Goal: Navigation & Orientation: Find specific page/section

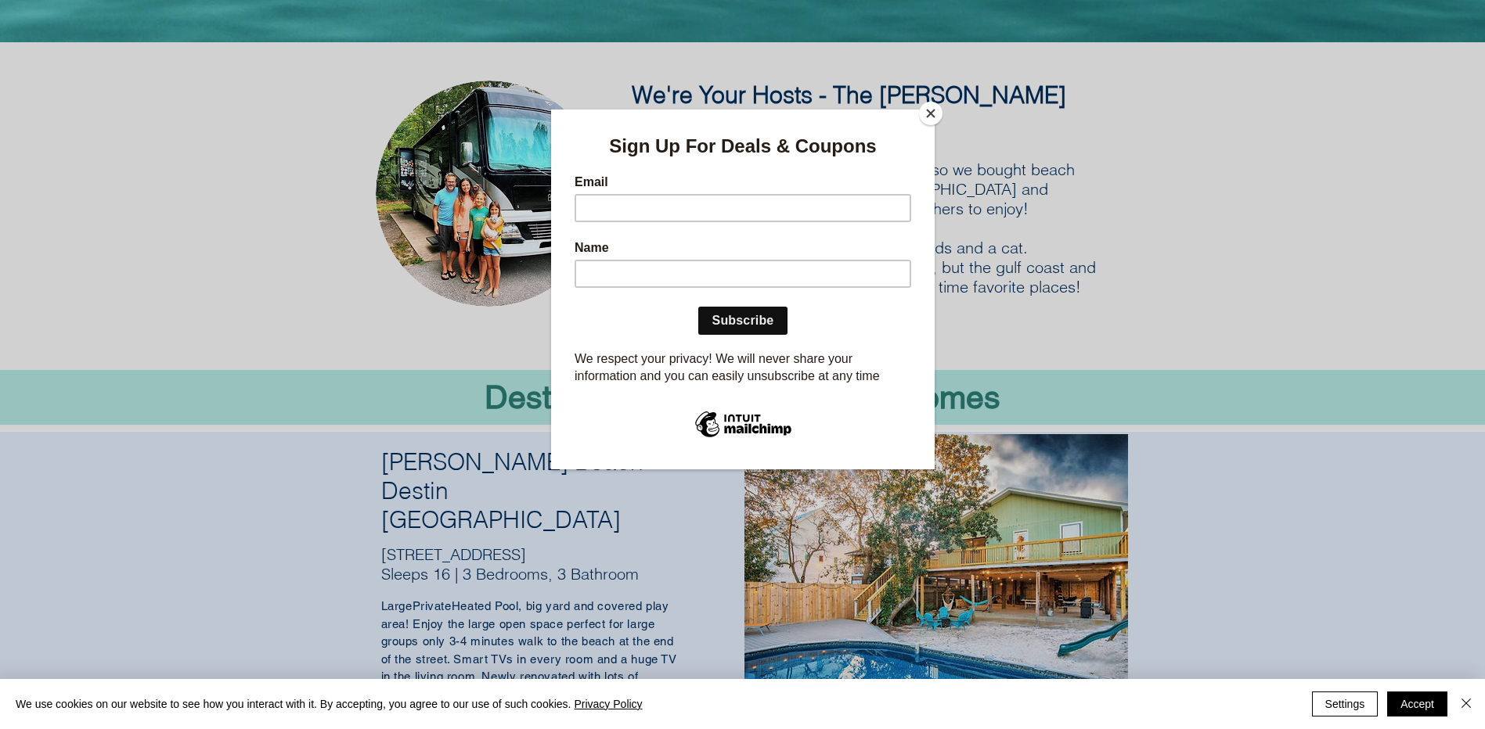
scroll to position [313, 0]
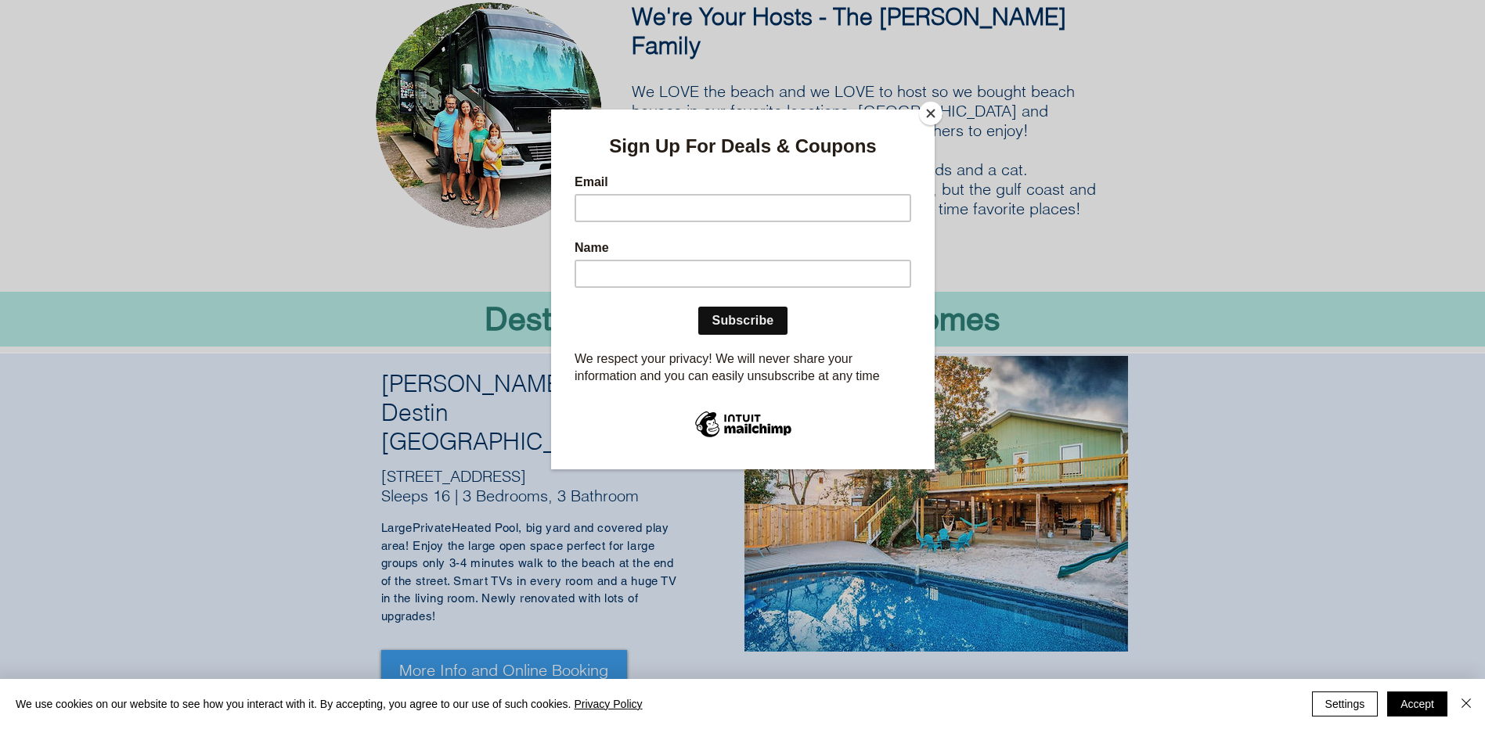
click at [924, 118] on button "Close" at bounding box center [930, 113] width 23 height 23
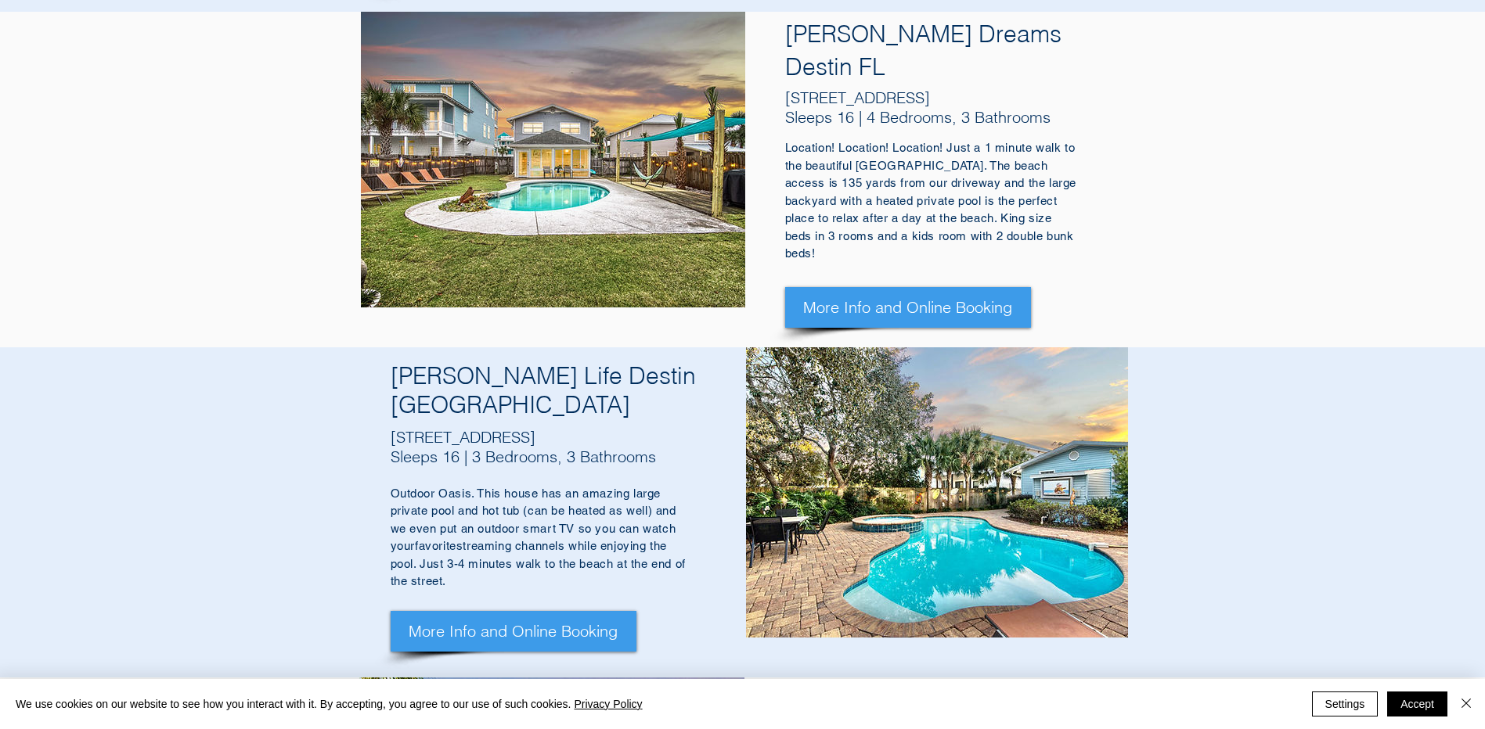
scroll to position [1096, 0]
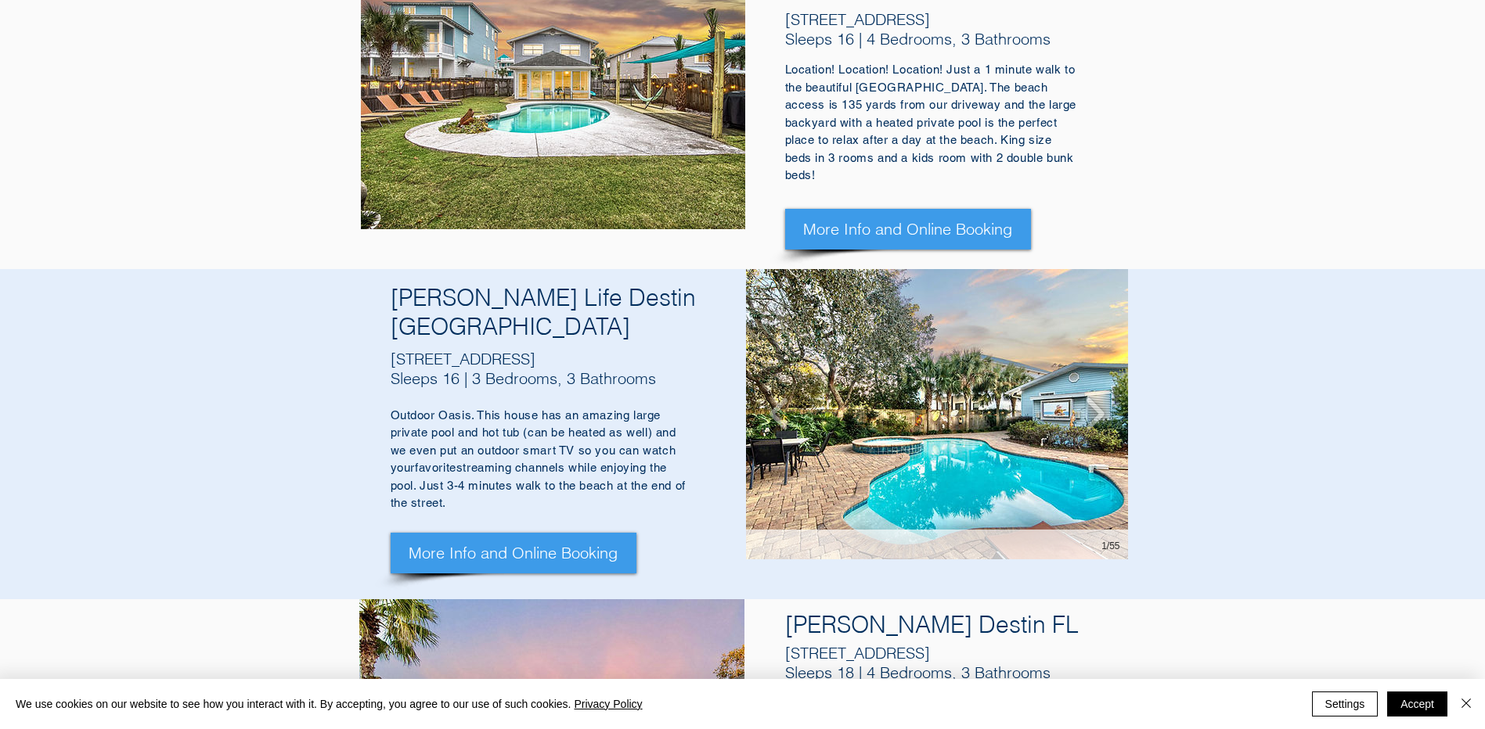
click at [781, 269] on img "Slide show gallery" at bounding box center [937, 414] width 382 height 290
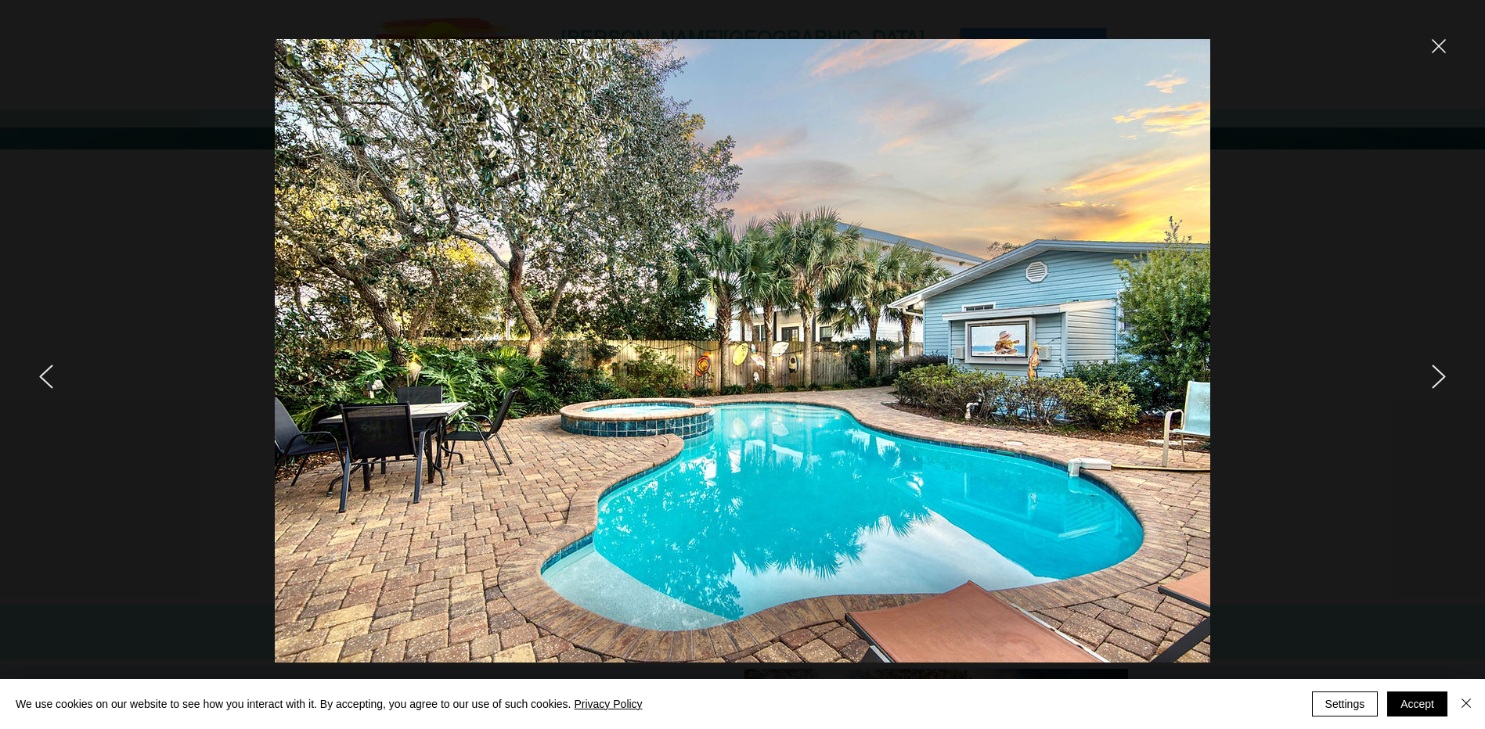
click at [1445, 380] on icon "next" at bounding box center [1439, 377] width 14 height 24
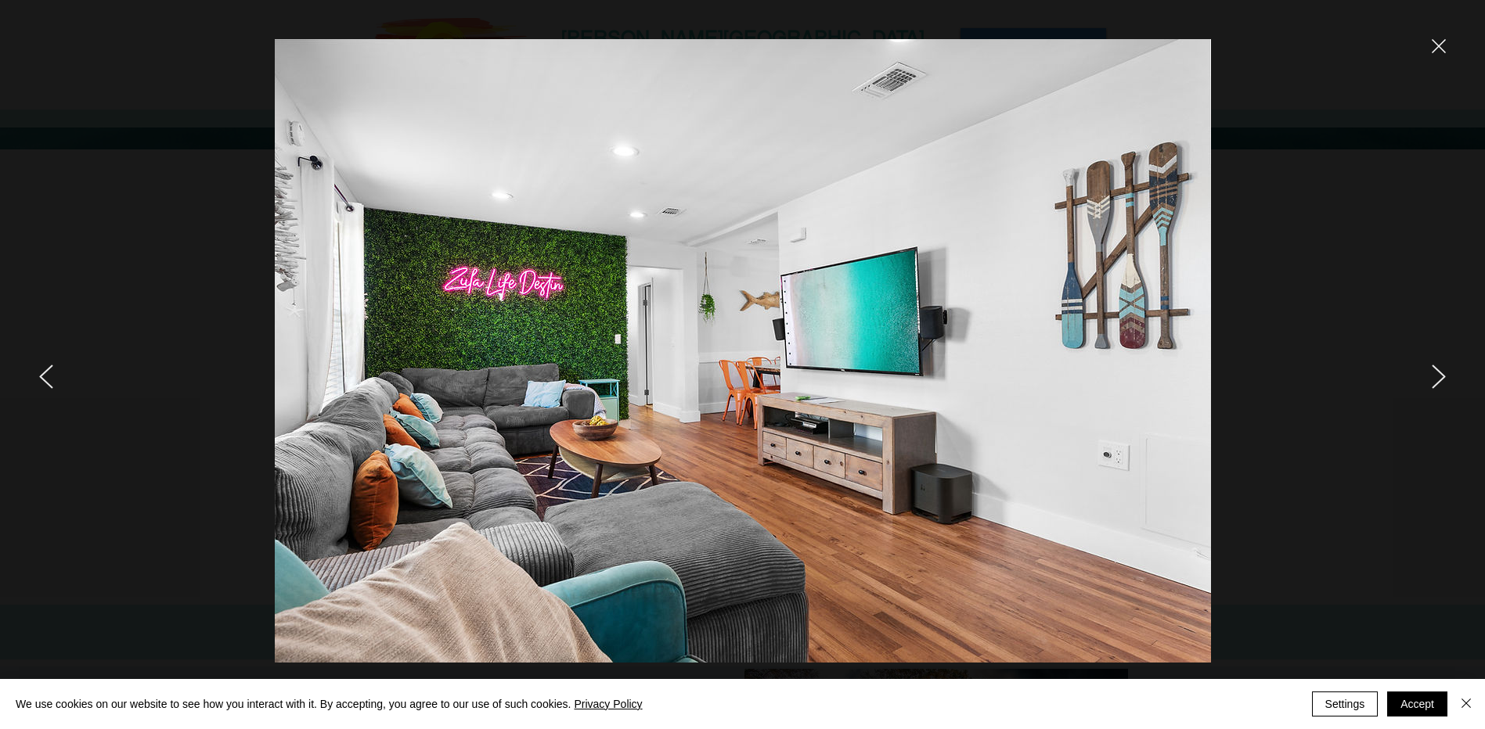
click at [1442, 378] on icon "next" at bounding box center [1438, 377] width 13 height 23
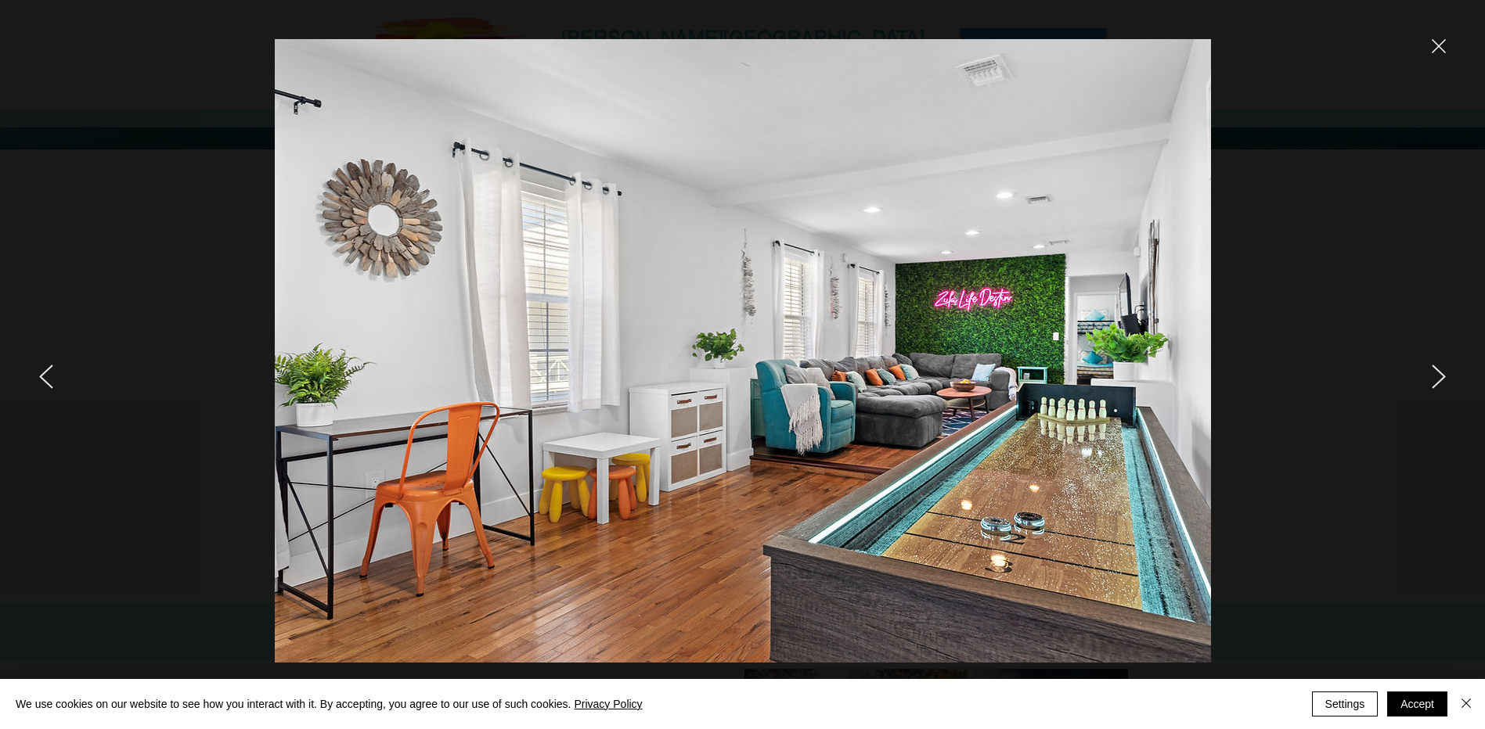
click at [1442, 378] on icon "next" at bounding box center [1438, 377] width 13 height 23
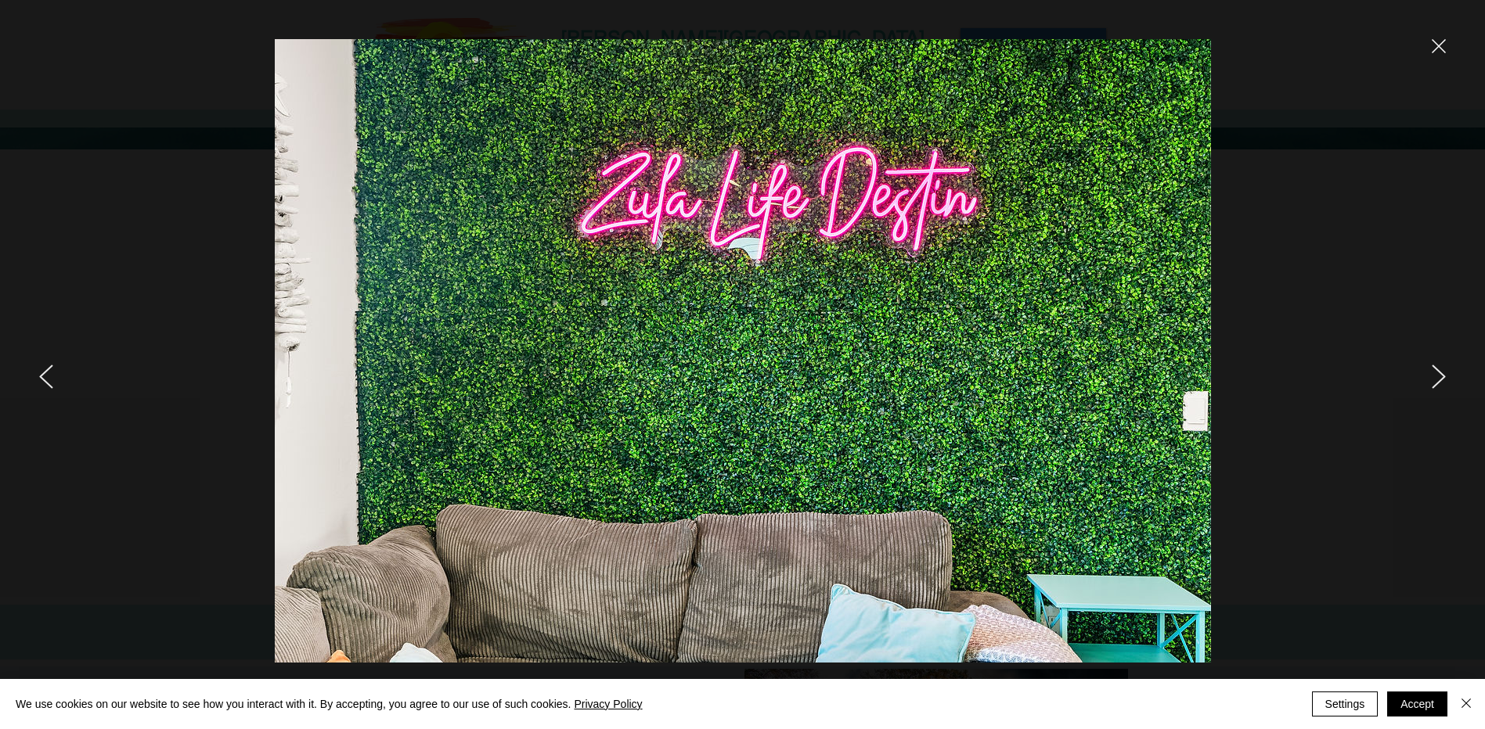
click at [1442, 378] on icon "next" at bounding box center [1438, 377] width 13 height 23
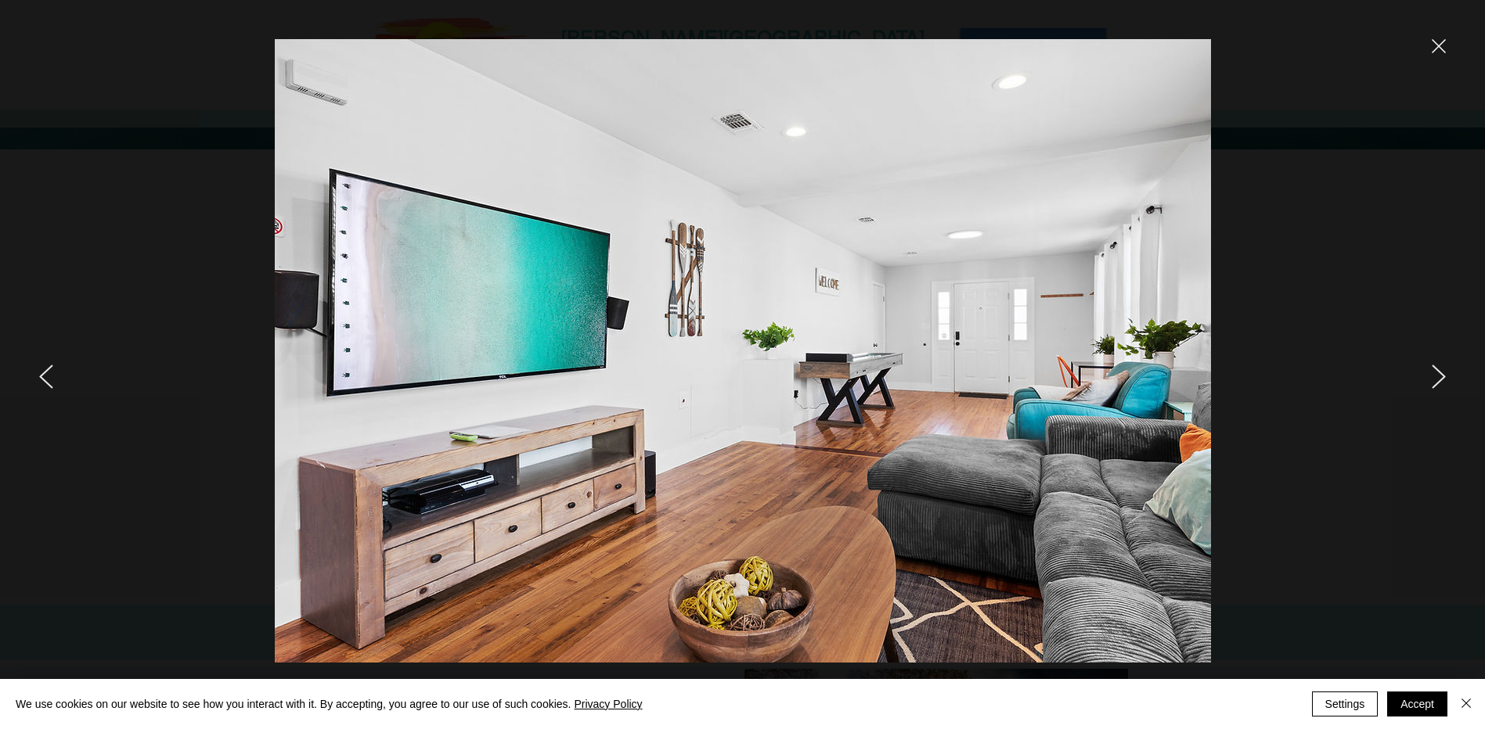
click at [1442, 378] on icon "next" at bounding box center [1438, 377] width 13 height 23
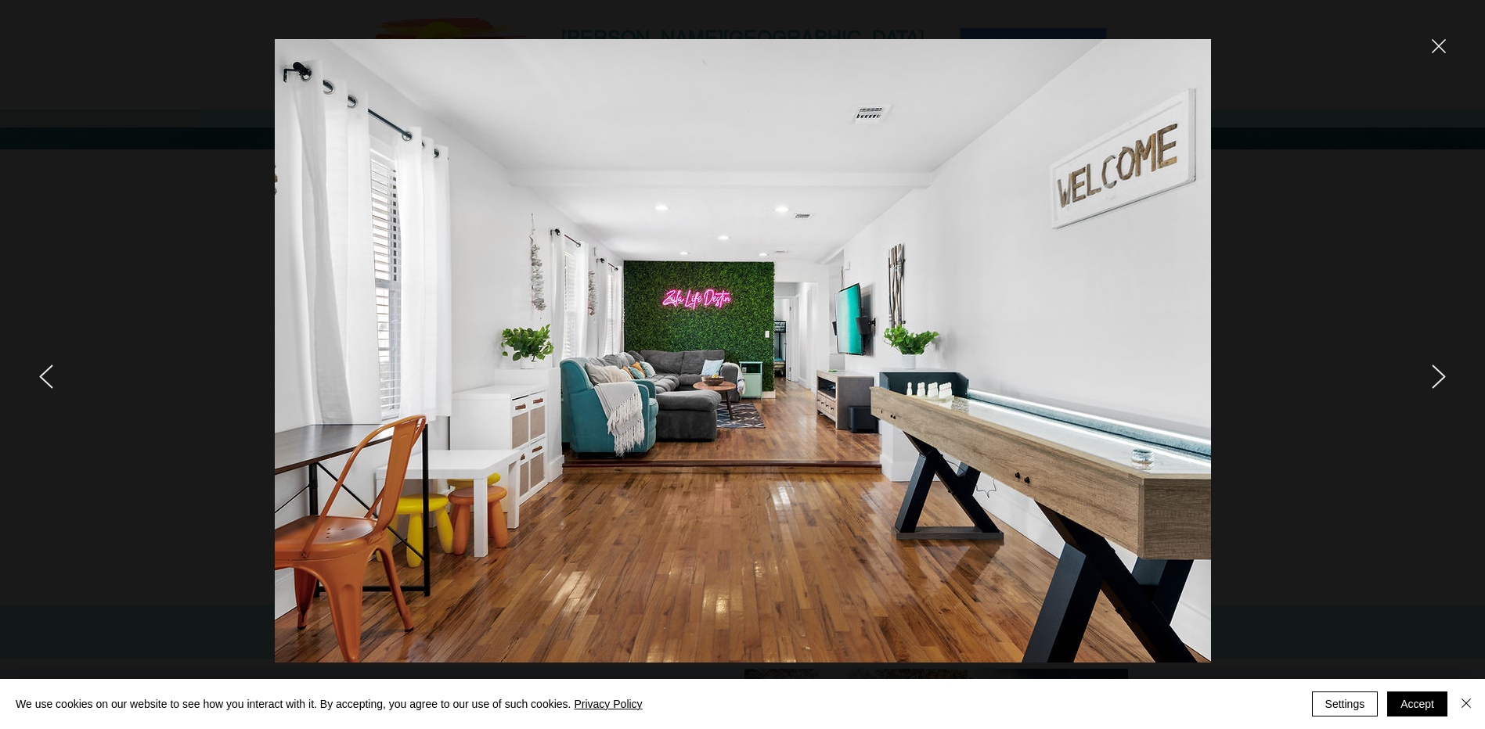
click at [1442, 378] on icon "next" at bounding box center [1438, 377] width 13 height 23
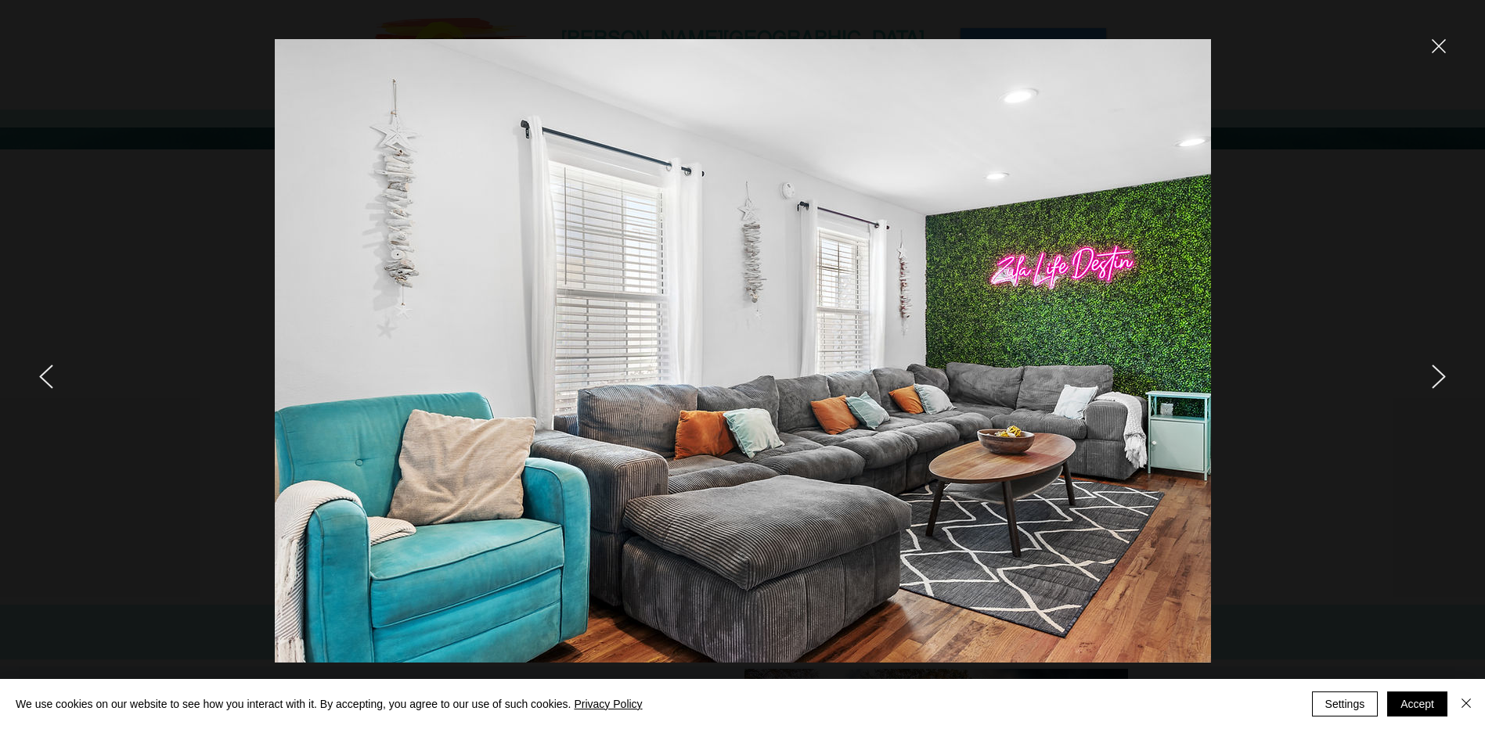
click at [1434, 48] on icon "close" at bounding box center [1439, 46] width 14 height 14
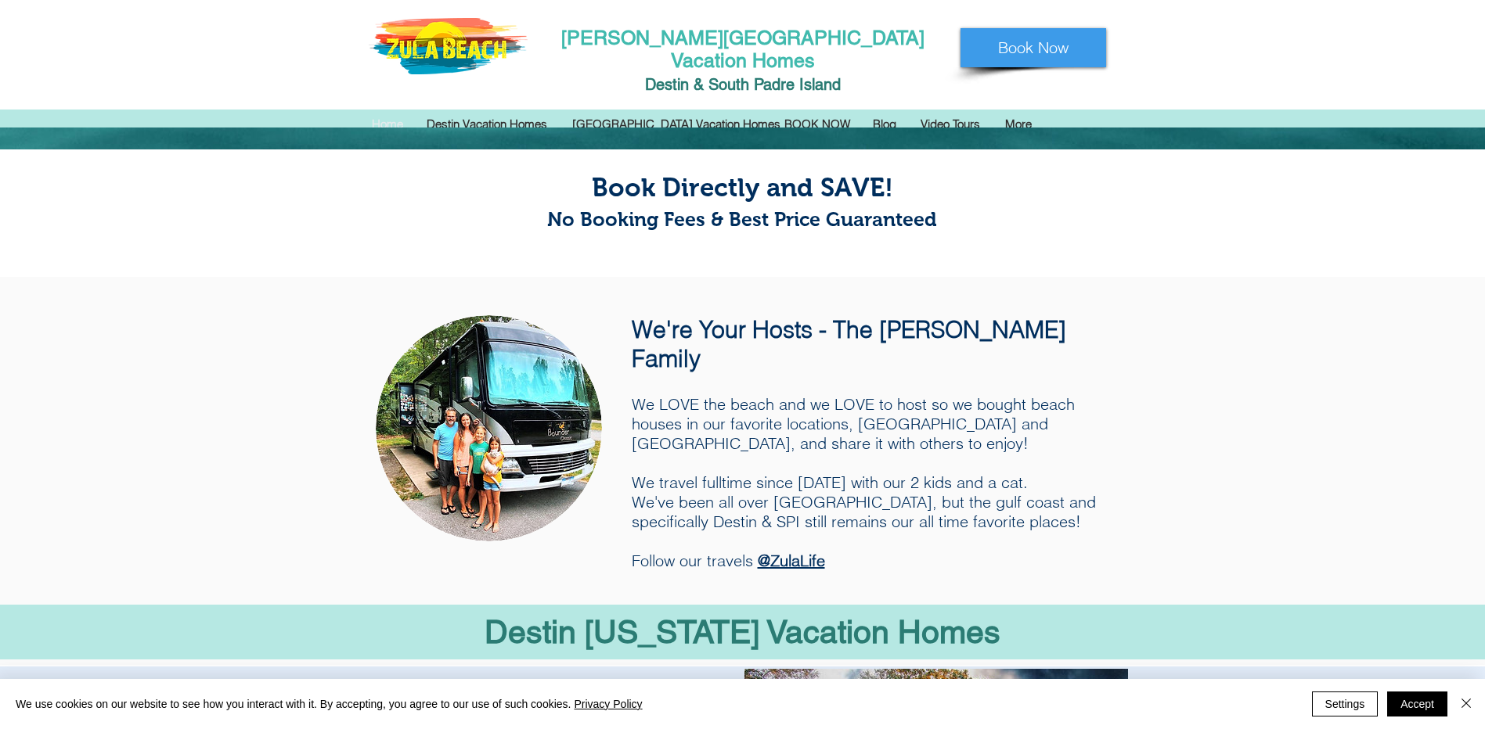
scroll to position [1096, 0]
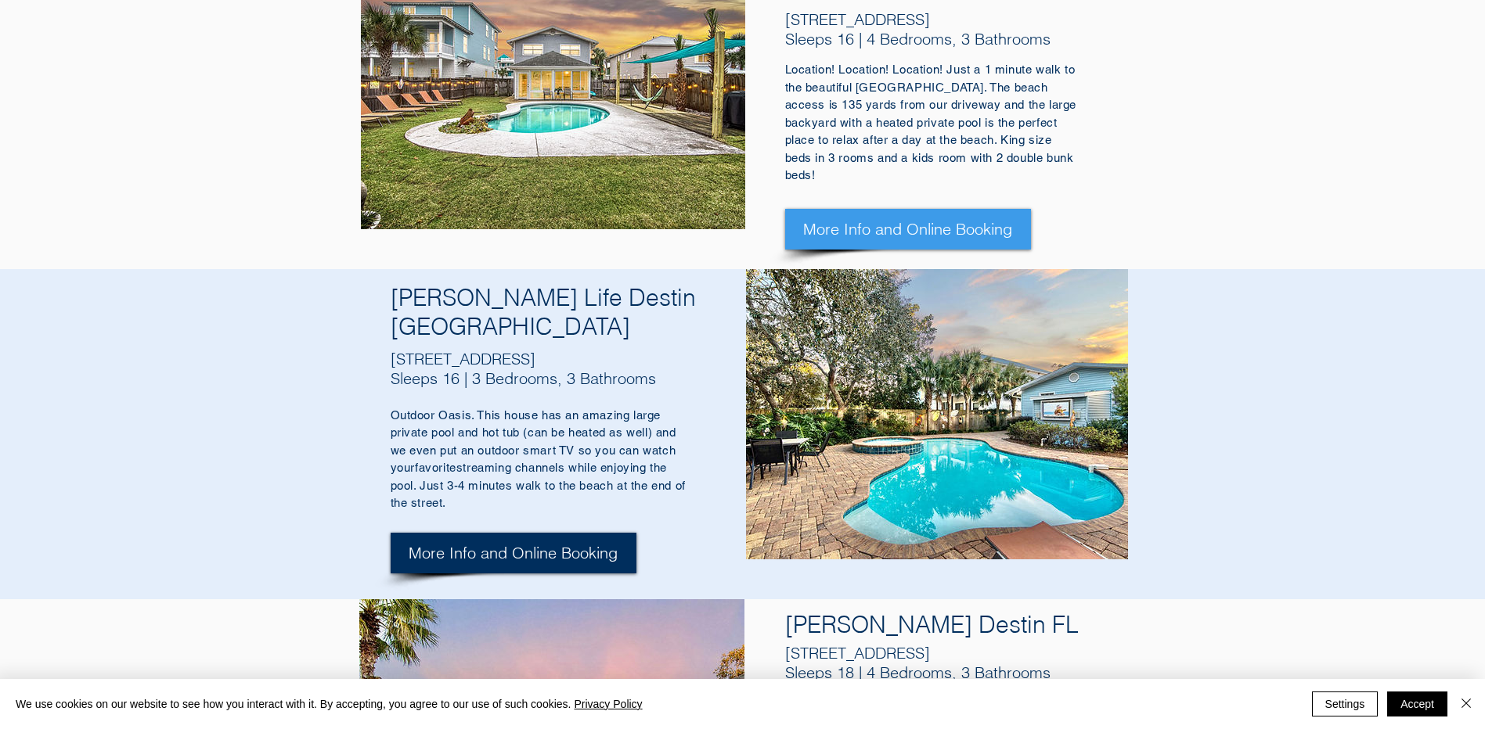
click at [484, 542] on span "More Info and Online Booking" at bounding box center [513, 553] width 209 height 22
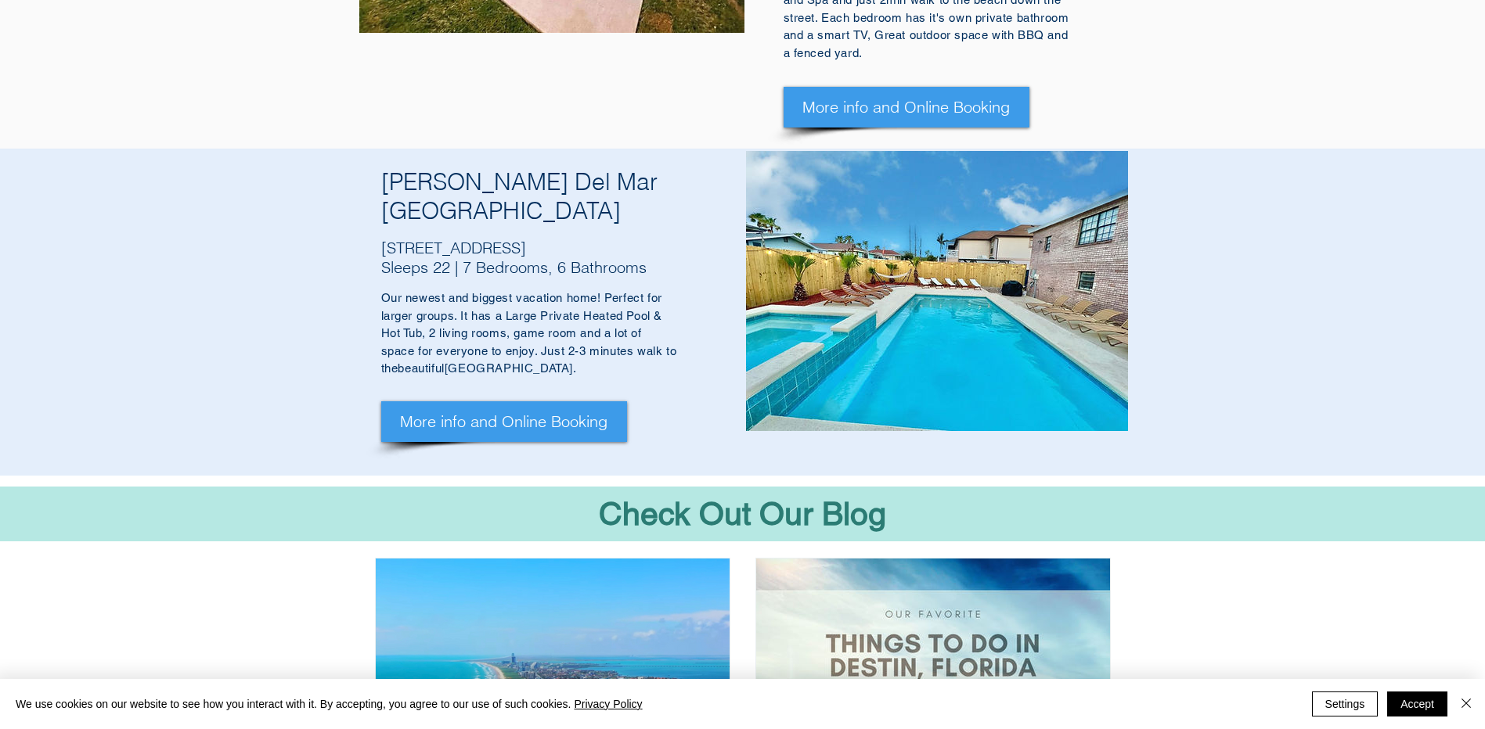
scroll to position [2426, 0]
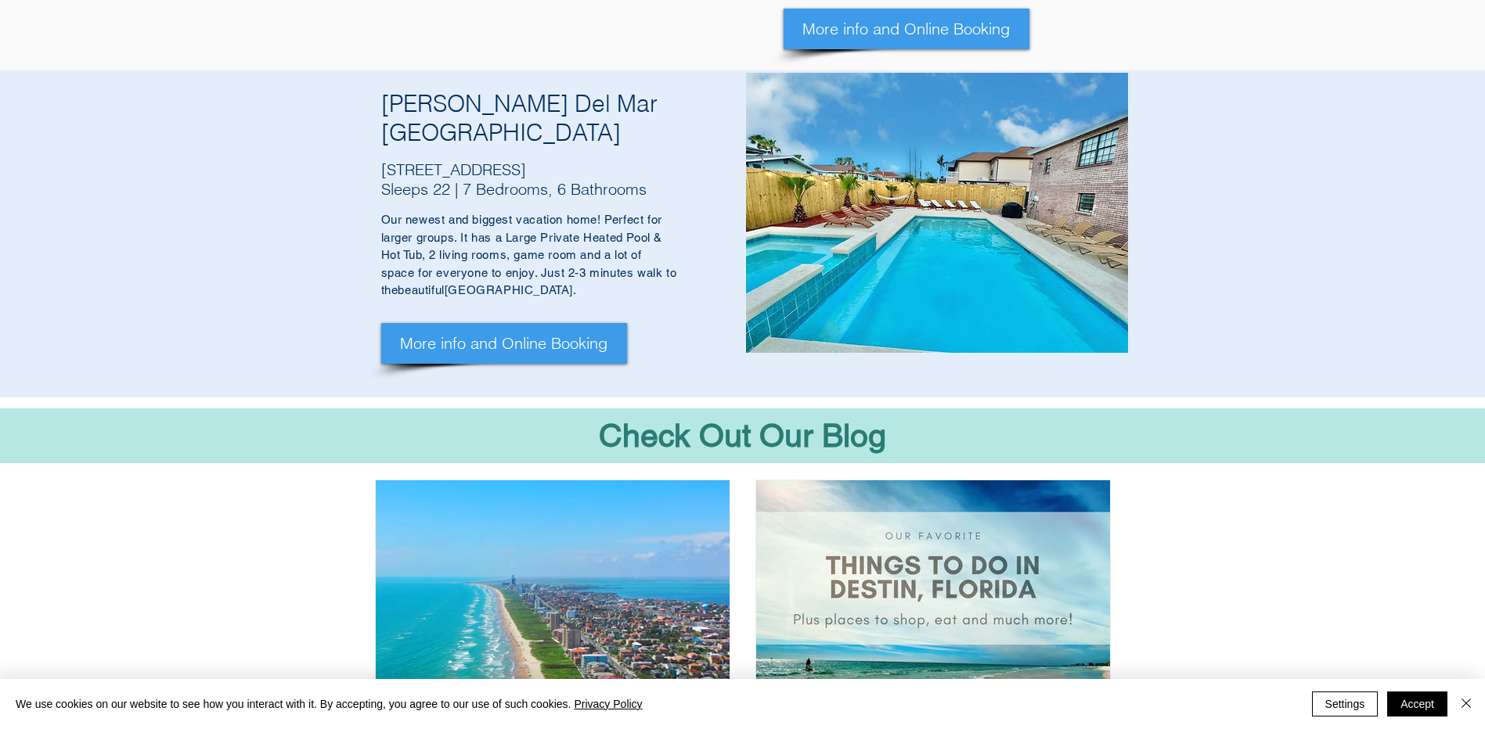
click at [926, 480] on img "Post list. Select a post to read." at bounding box center [932, 657] width 355 height 355
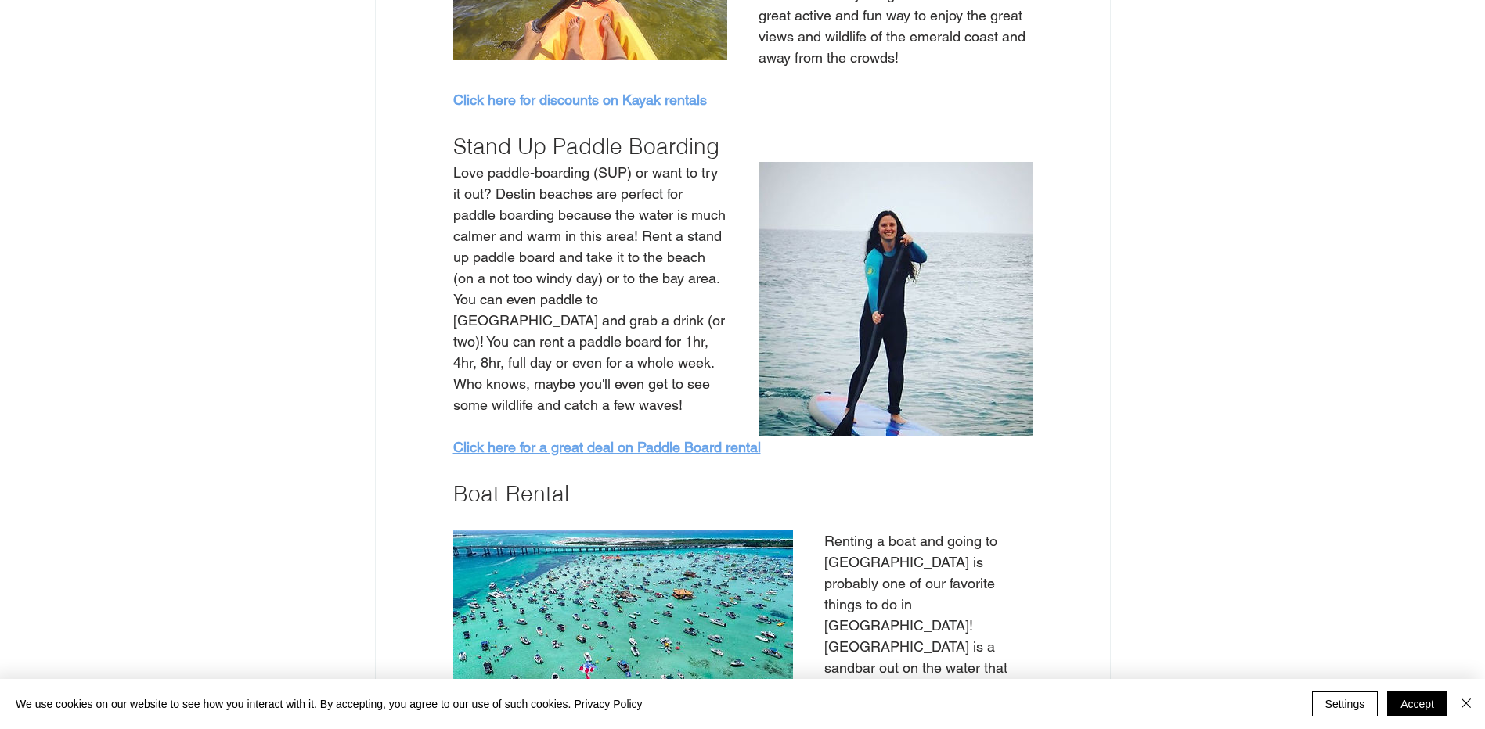
scroll to position [3757, 0]
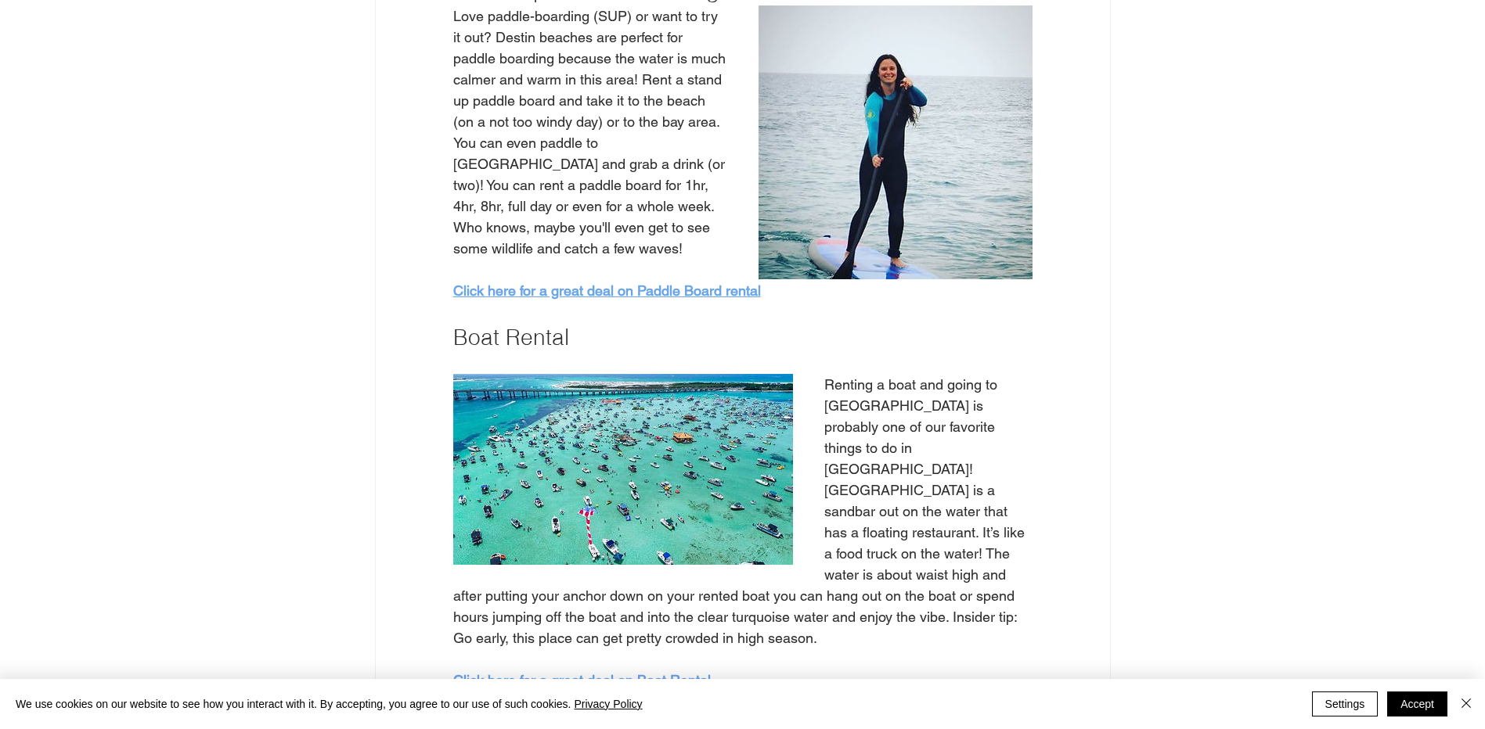
click at [609, 672] on span "Click here for a great deal on Boat Rental" at bounding box center [582, 680] width 258 height 16
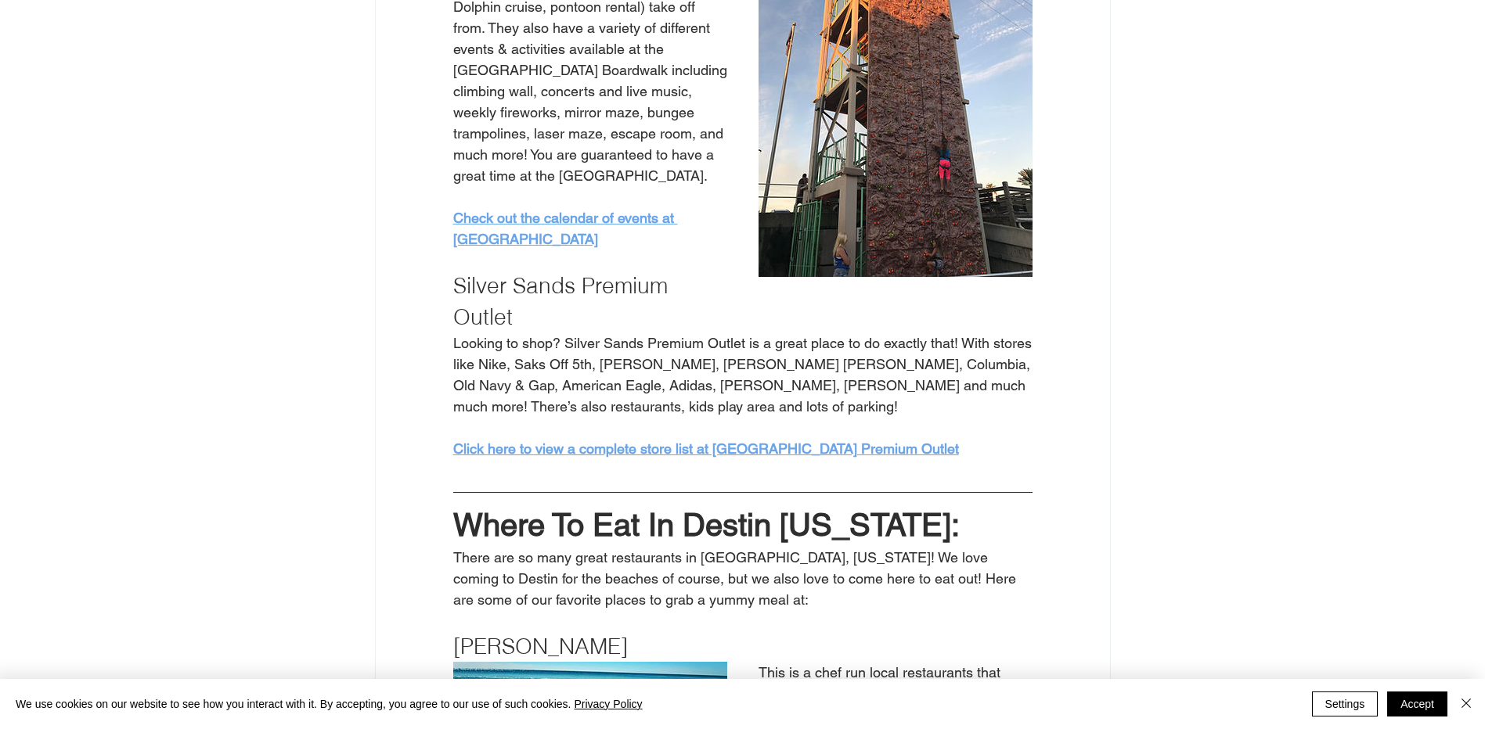
scroll to position [7983, 0]
